Goal: Ask a question

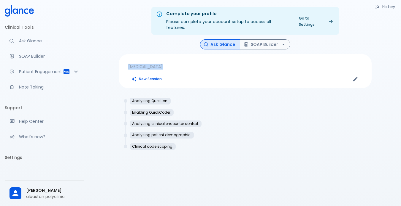
drag, startPoint x: 165, startPoint y: 59, endPoint x: 122, endPoint y: 53, distance: 43.3
click at [122, 54] on div "[MEDICAL_DATA] New Session" at bounding box center [245, 71] width 253 height 34
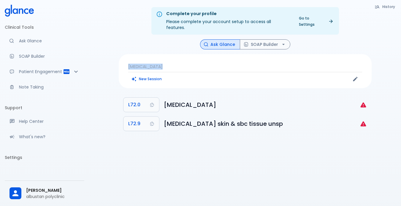
click at [234, 144] on div "Complete your profile Please complete your account setup to access all features…" at bounding box center [245, 110] width 312 height 221
click at [120, 59] on div "[MEDICAL_DATA] New Session" at bounding box center [245, 71] width 253 height 34
click at [167, 64] on p "[MEDICAL_DATA]" at bounding box center [245, 67] width 234 height 6
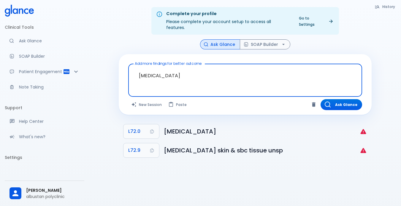
drag, startPoint x: 184, startPoint y: 70, endPoint x: 131, endPoint y: 70, distance: 52.2
click at [125, 69] on div "Add more findings for better outcome [MEDICAL_DATA] x Add more findings for bet…" at bounding box center [245, 84] width 253 height 61
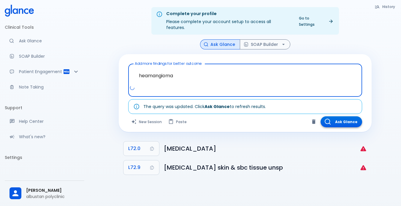
type textarea "heamangioma"
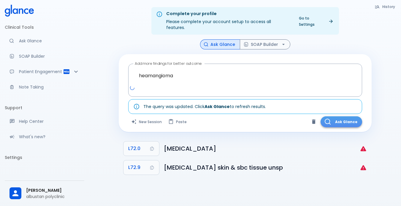
click at [343, 117] on button "Ask Glance" at bounding box center [341, 122] width 42 height 11
